Goal: Obtain resource: Download file/media

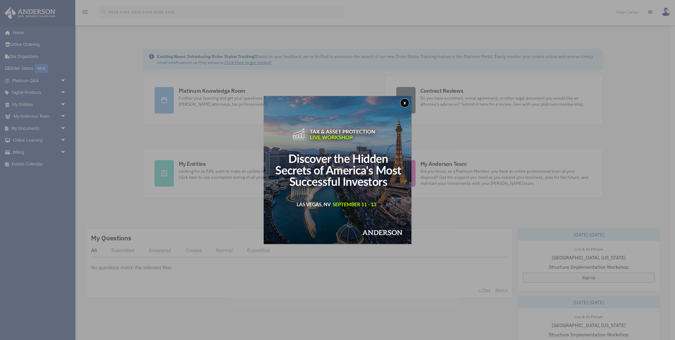
click at [408, 101] on button "x" at bounding box center [404, 102] width 9 height 9
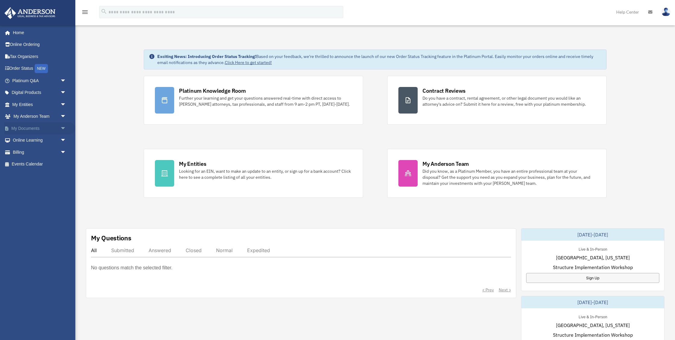
click at [52, 125] on link "My Documents arrow_drop_down" at bounding box center [39, 128] width 71 height 12
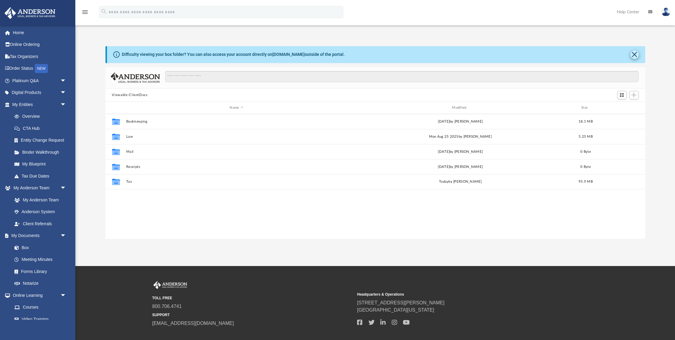
scroll to position [137, 540]
click at [635, 57] on button "Close" at bounding box center [635, 54] width 8 height 8
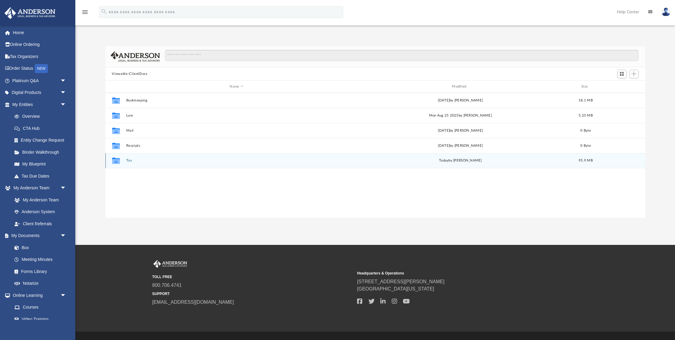
click at [547, 164] on div "Collaborated Folder Tax [DATE] by [PERSON_NAME] 95.9 MB" at bounding box center [376, 160] width 540 height 15
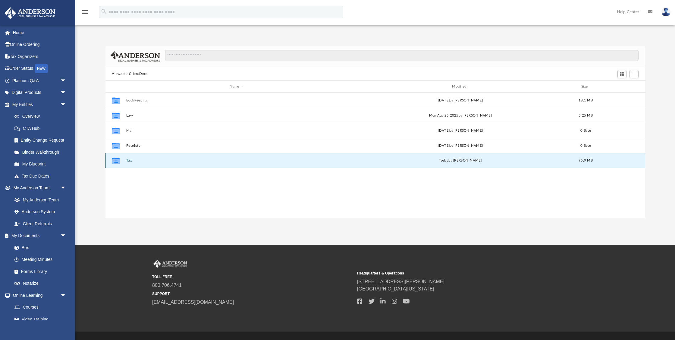
click at [127, 159] on button "Tax" at bounding box center [236, 161] width 221 height 4
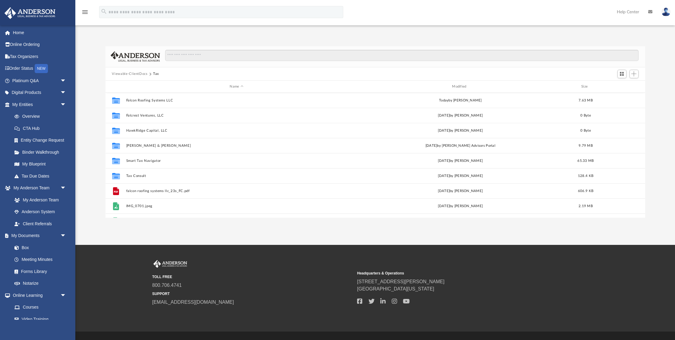
scroll to position [0, 0]
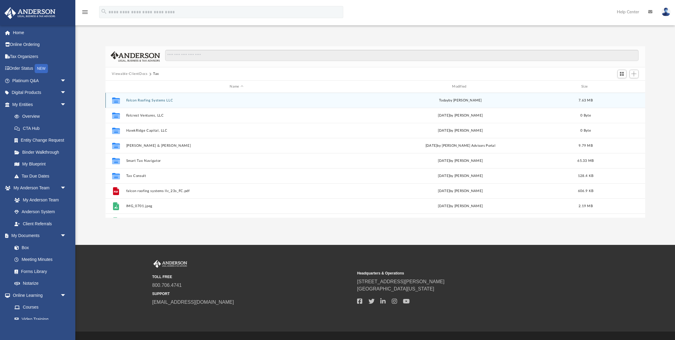
click at [163, 101] on button "Falcon Roofing Systems LLC" at bounding box center [236, 100] width 221 height 4
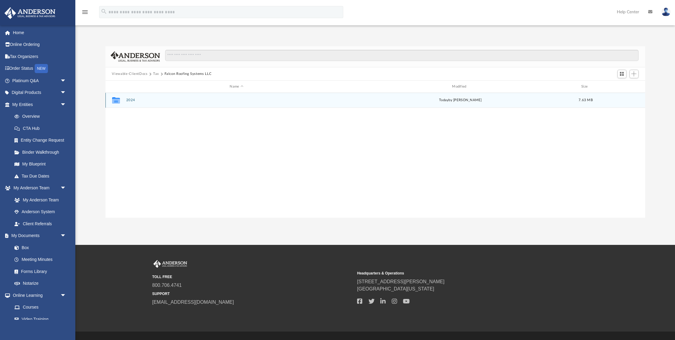
click at [130, 95] on div "Collaborated Folder 2024 [DATE] by [PERSON_NAME] 7.63 MB" at bounding box center [376, 100] width 540 height 15
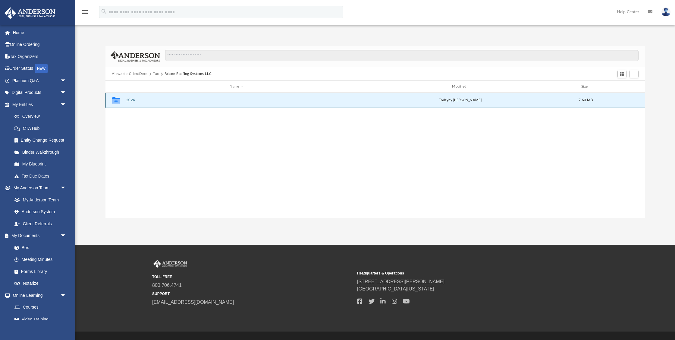
click at [130, 98] on button "2024" at bounding box center [236, 100] width 221 height 4
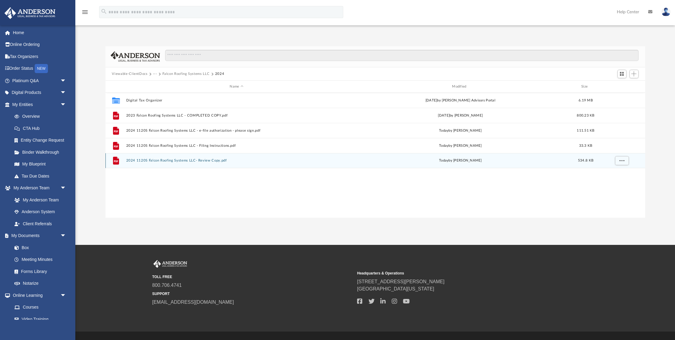
click at [180, 161] on button "2024 1120S Falcon Roofing Systems LLC- Review Copy.pdf" at bounding box center [236, 161] width 221 height 4
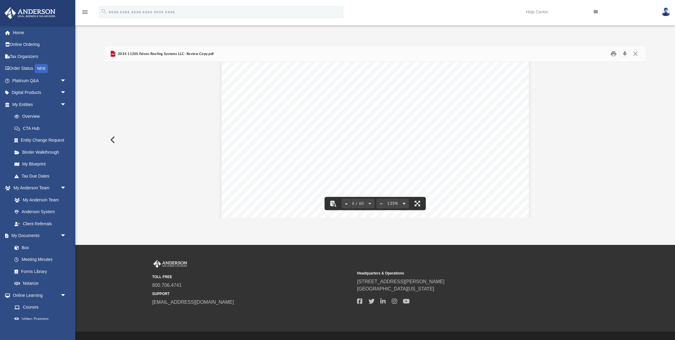
scroll to position [2070, 0]
drag, startPoint x: 428, startPoint y: 155, endPoint x: 462, endPoint y: 154, distance: 34.1
click at [462, 154] on span "1,092,347." at bounding box center [446, 155] width 36 height 5
click at [456, 174] on span "COPY" at bounding box center [445, 164] width 85 height 98
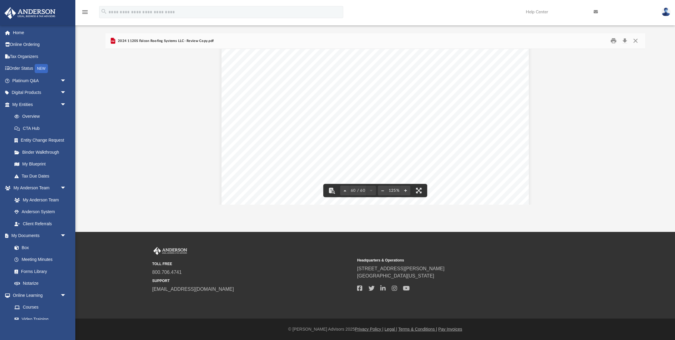
scroll to position [22758, 0]
click at [636, 43] on button "Close" at bounding box center [636, 40] width 11 height 9
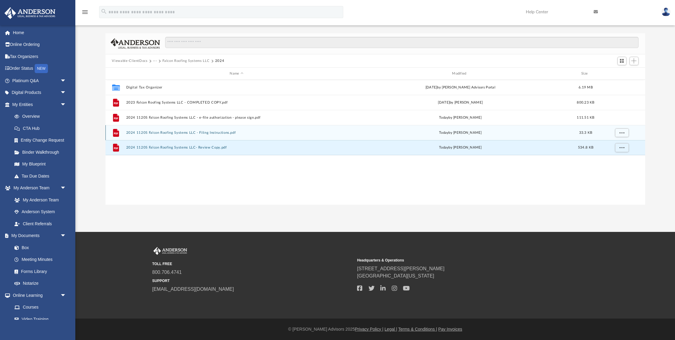
click at [218, 133] on button "2024 1120S Falcon Roofing Systems LLC - Filing Instructions.pdf" at bounding box center [236, 133] width 221 height 4
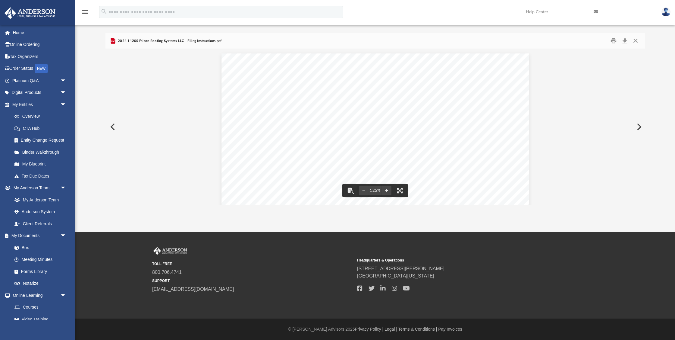
scroll to position [0, 0]
click at [636, 40] on button "Close" at bounding box center [636, 40] width 11 height 9
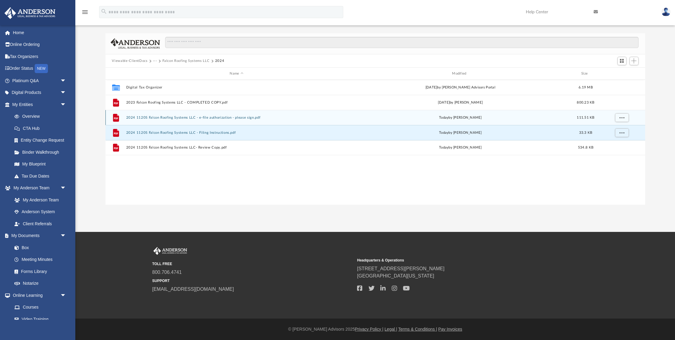
click at [180, 118] on button "2024 1120S Falcon Roofing Systems LLC - e-file authorization - please sign.pdf" at bounding box center [236, 117] width 221 height 4
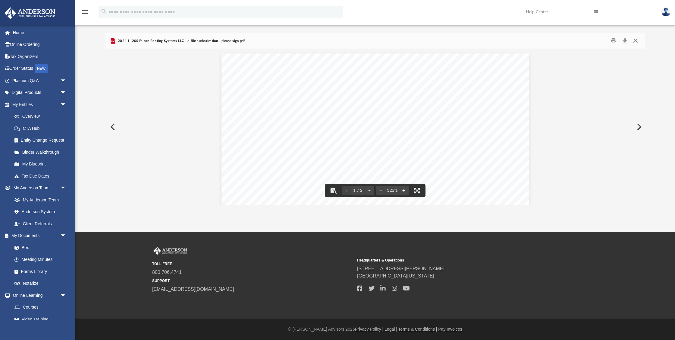
click at [637, 43] on button "Close" at bounding box center [636, 40] width 11 height 9
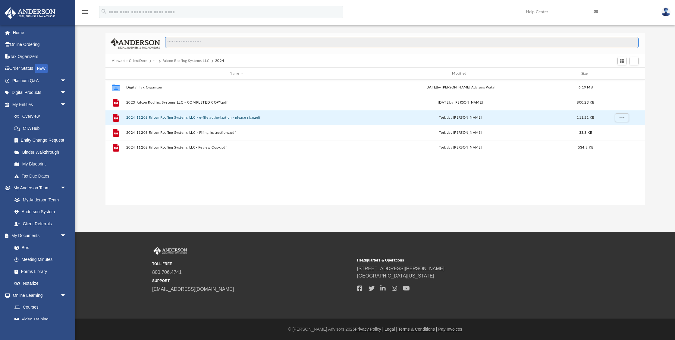
click at [637, 43] on input "Search files and folders" at bounding box center [401, 42] width 473 height 11
